Goal: Information Seeking & Learning: Compare options

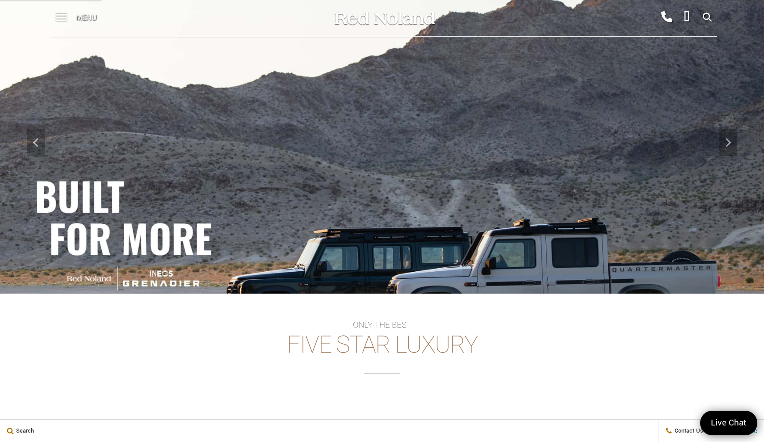
click at [59, 19] on span at bounding box center [61, 18] width 11 height 36
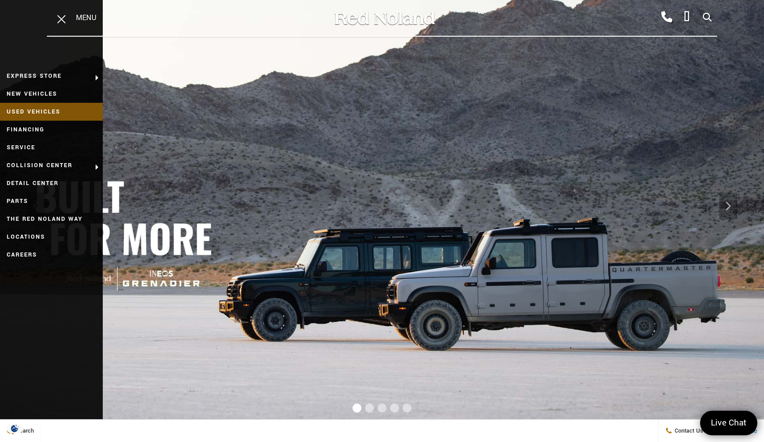
click at [36, 109] on link "Used Vehicles" at bounding box center [51, 112] width 103 height 18
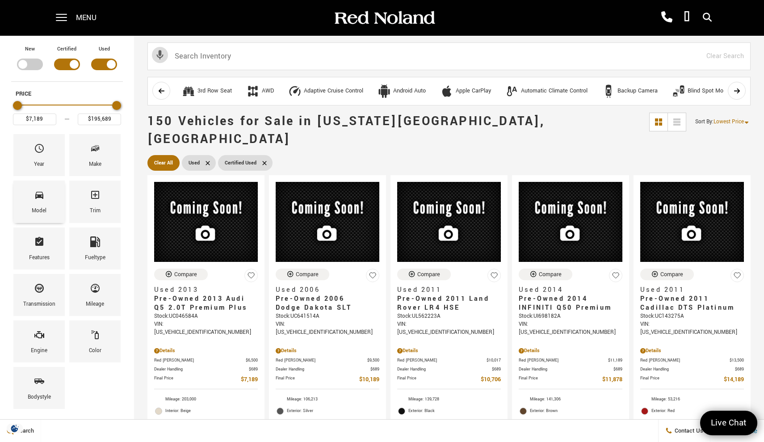
click at [30, 198] on div "Model" at bounding box center [38, 201] width 51 height 42
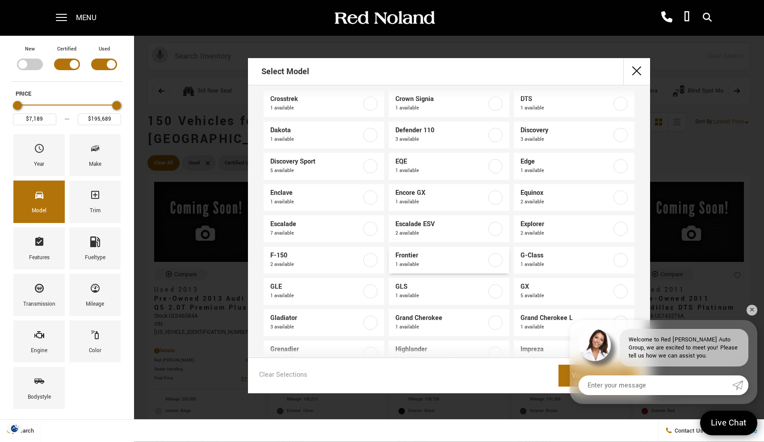
scroll to position [170, 0]
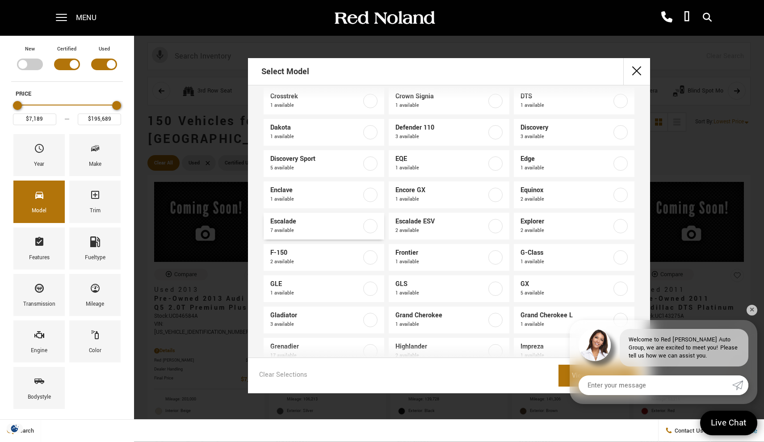
click at [374, 226] on label at bounding box center [370, 226] width 14 height 14
type input "$49,689"
checkbox input "true"
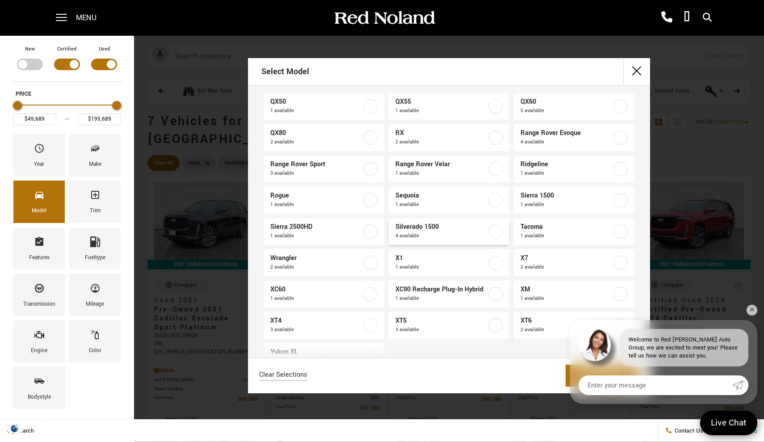
scroll to position [573, 0]
click at [501, 202] on label at bounding box center [495, 198] width 14 height 14
checkbox input "true"
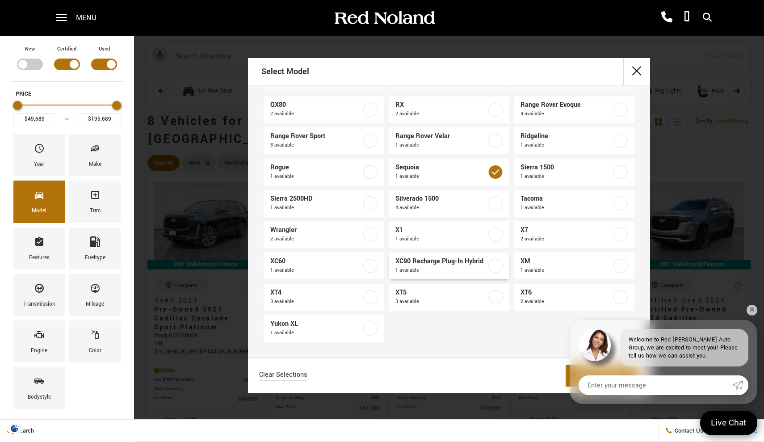
scroll to position [599, 0]
click at [372, 327] on label at bounding box center [370, 328] width 14 height 14
checkbox input "true"
click at [748, 312] on link "✕" at bounding box center [751, 310] width 11 height 11
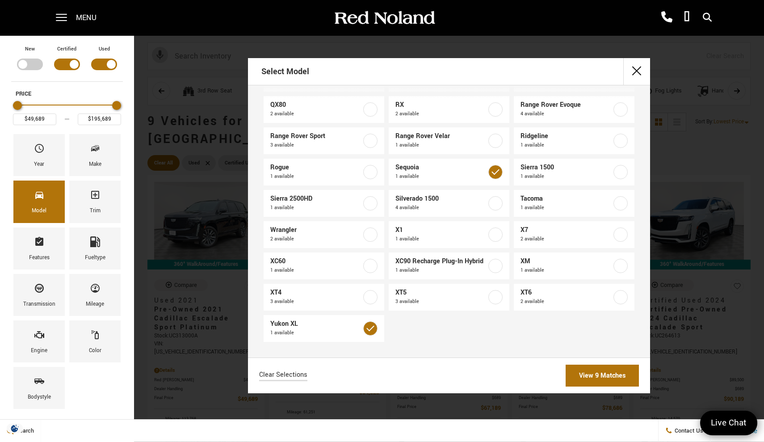
click at [617, 376] on link "View 9 Matches" at bounding box center [601, 375] width 73 height 22
